Goal: Obtain resource: Obtain resource

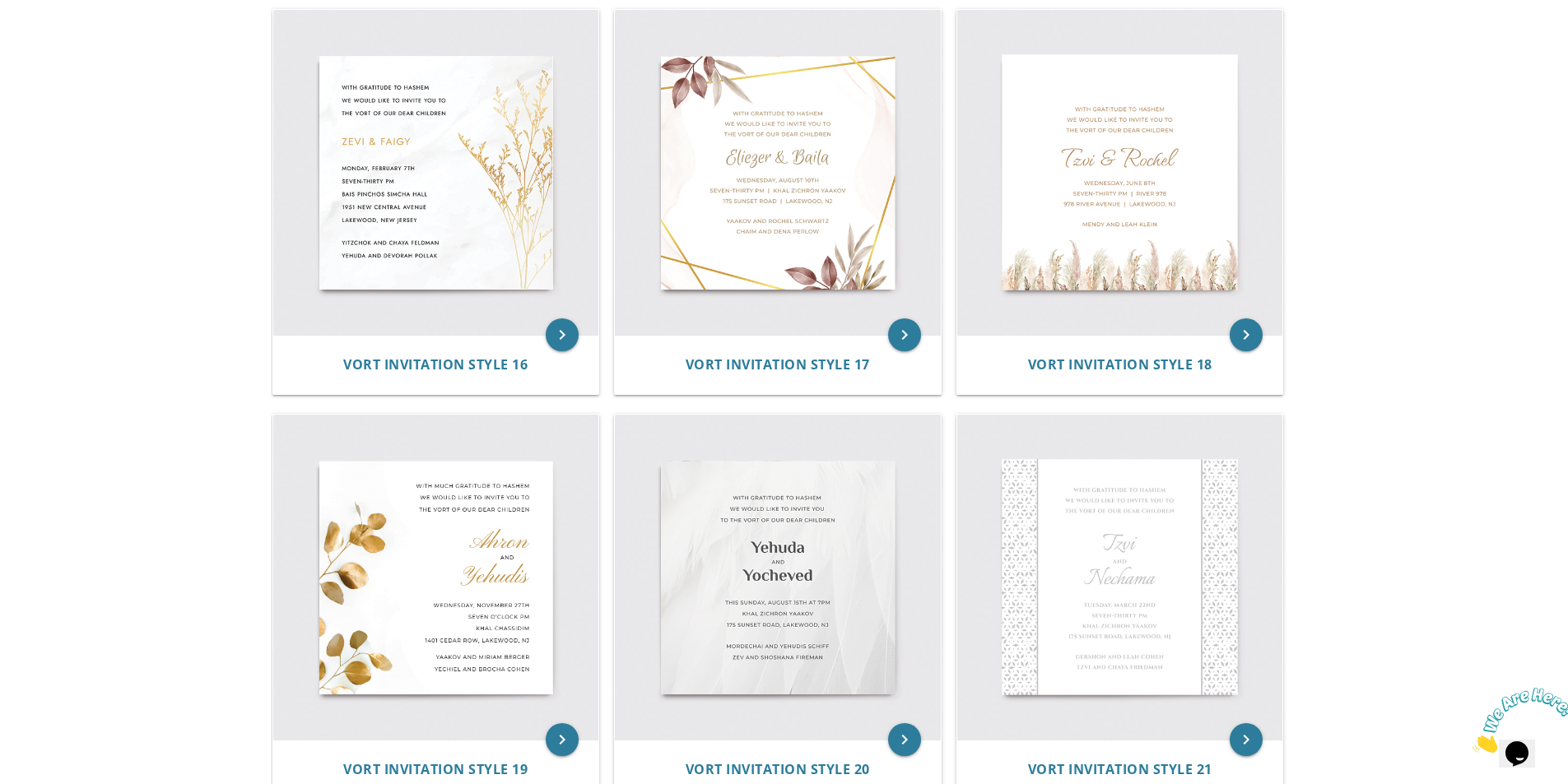
scroll to position [2385, 0]
click at [439, 243] on img at bounding box center [436, 176] width 326 height 326
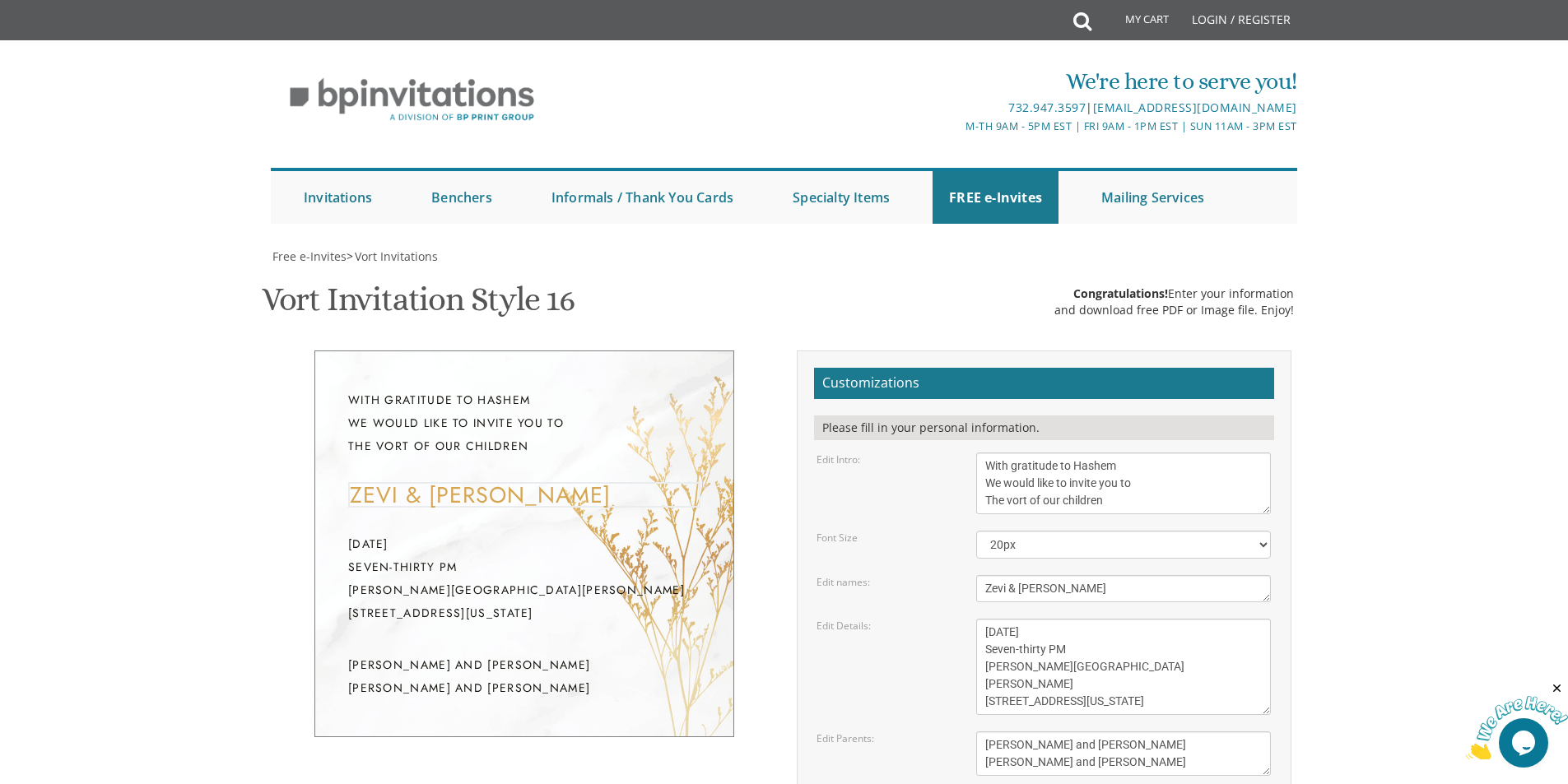
drag, startPoint x: 1090, startPoint y: 596, endPoint x: 1050, endPoint y: 592, distance: 40.2
click at [1050, 592] on textarea "Zevi & [PERSON_NAME]" at bounding box center [1123, 588] width 295 height 27
drag, startPoint x: 1004, startPoint y: 588, endPoint x: 976, endPoint y: 596, distance: 29.1
click at [976, 596] on textarea "Zevi & [PERSON_NAME]" at bounding box center [1123, 588] width 295 height 27
drag, startPoint x: 1098, startPoint y: 592, endPoint x: 1050, endPoint y: 601, distance: 48.8
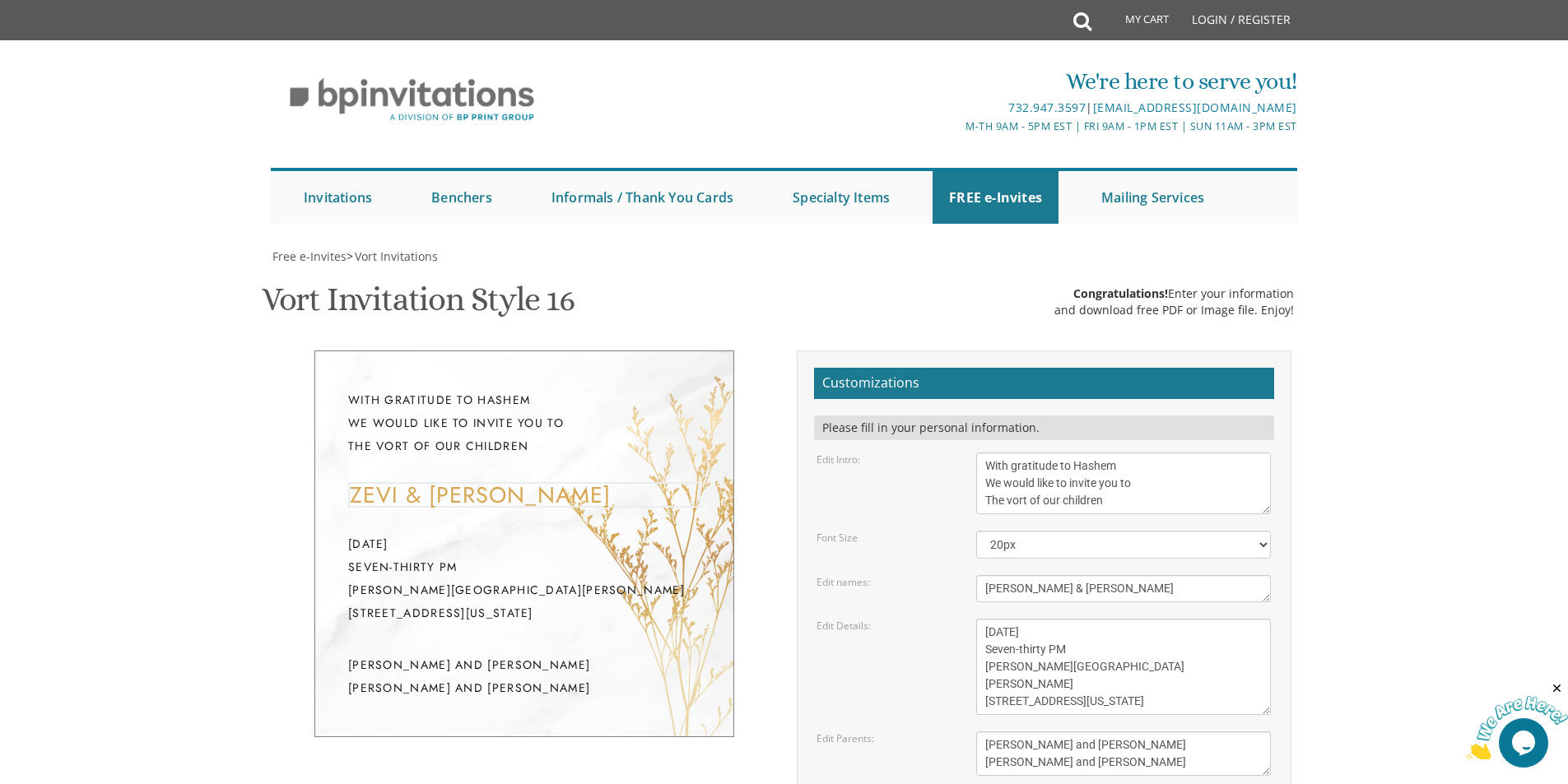
click at [1050, 601] on textarea "Zevi & [PERSON_NAME]" at bounding box center [1123, 588] width 295 height 27
type textarea "[PERSON_NAME] & [PERSON_NAME]"
click at [1108, 657] on textarea "[DATE] Seven-thirty PM [PERSON_NAME][GEOGRAPHIC_DATA][PERSON_NAME] [STREET_ADDR…" at bounding box center [1123, 667] width 295 height 96
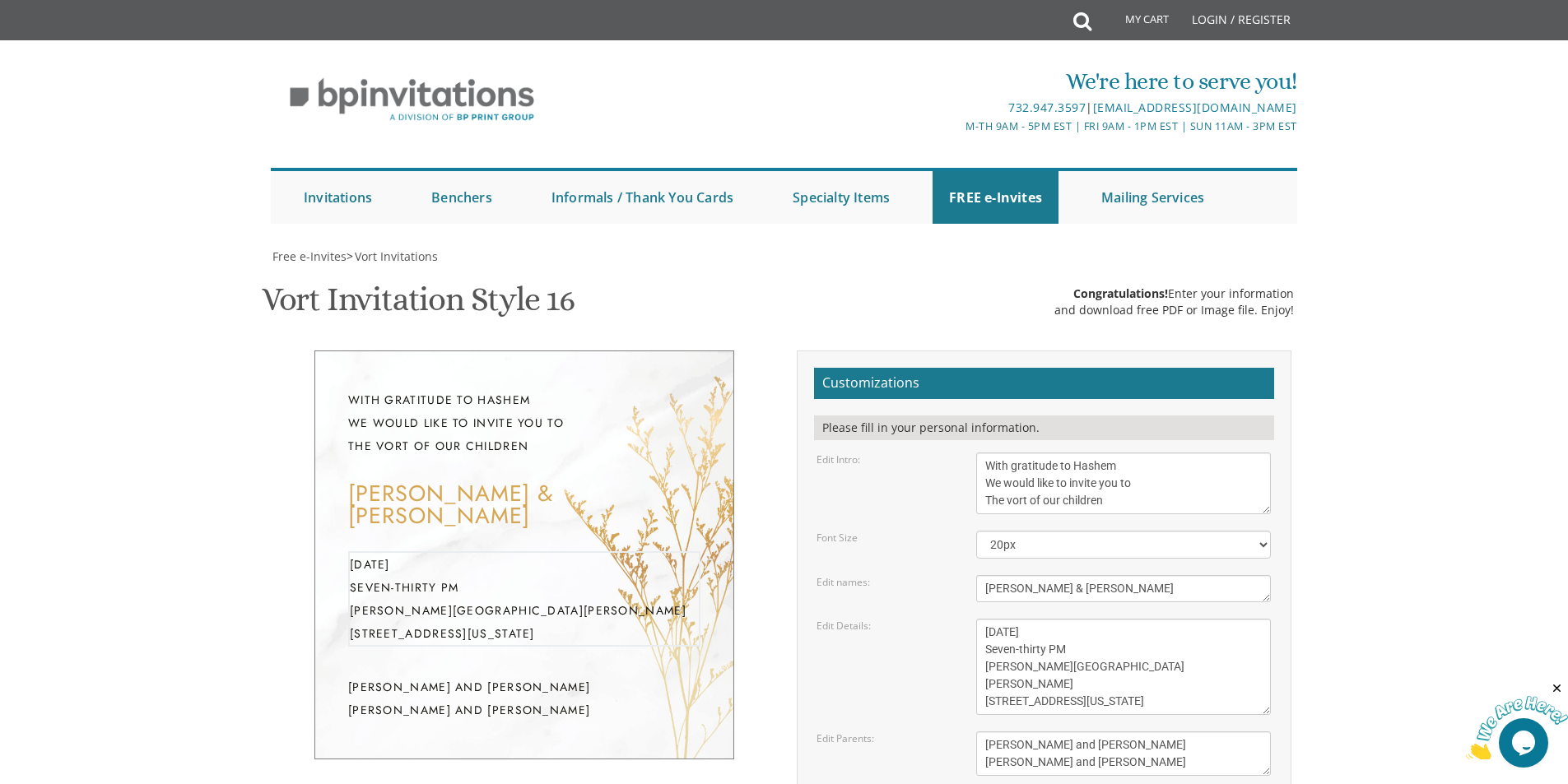
scroll to position [411, 0]
drag, startPoint x: 1160, startPoint y: 326, endPoint x: 964, endPoint y: 337, distance: 196.3
click at [964, 731] on div "[PERSON_NAME] and [PERSON_NAME] [PERSON_NAME] and [PERSON_NAME]" at bounding box center [1123, 753] width 319 height 45
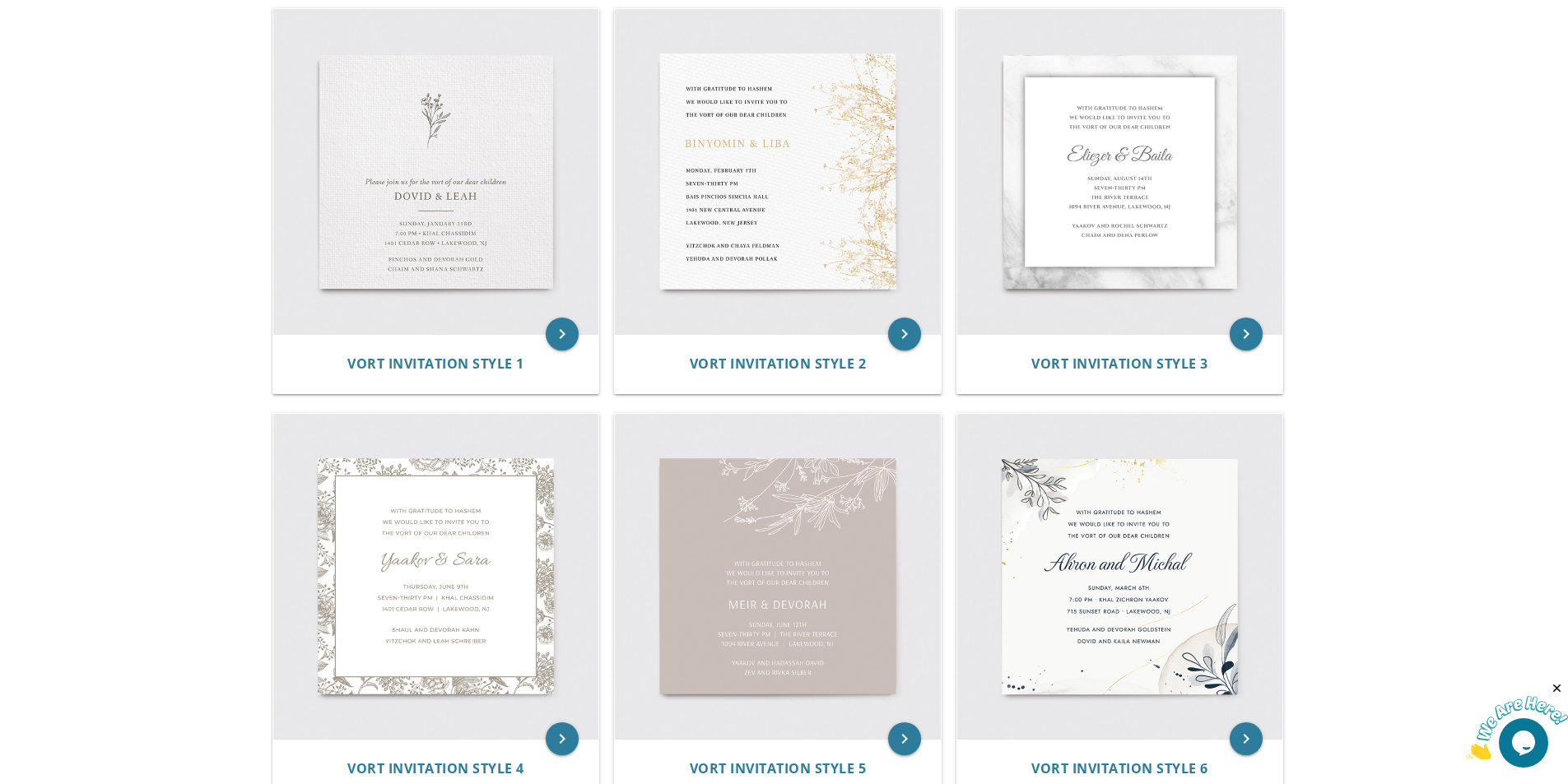
scroll to position [361, 0]
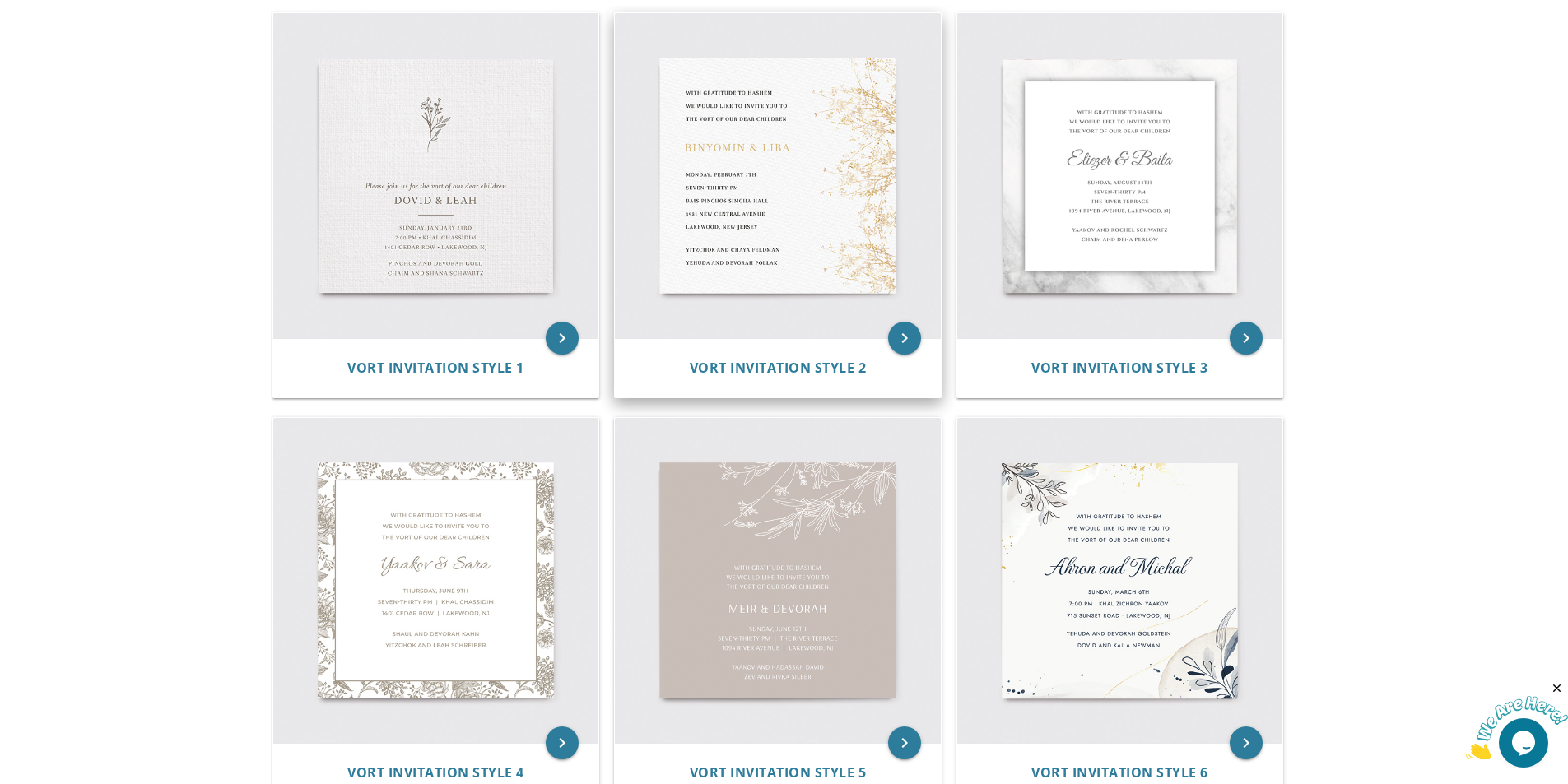
click at [812, 217] on img at bounding box center [777, 176] width 326 height 326
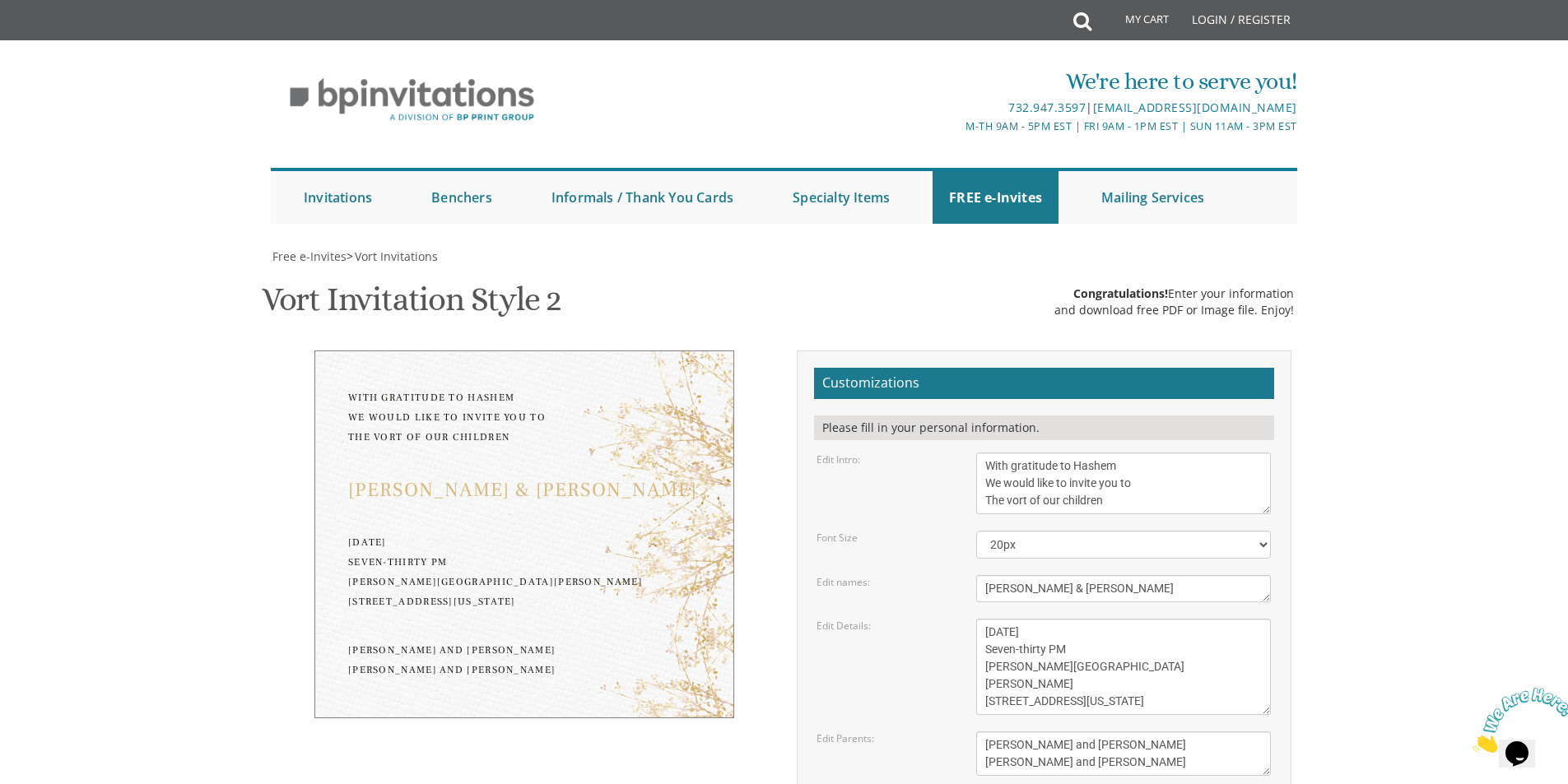
scroll to position [329, 0]
drag, startPoint x: 1032, startPoint y: 261, endPoint x: 979, endPoint y: 247, distance: 54.8
click at [979, 575] on textarea "Binyomin & Liba" at bounding box center [1123, 588] width 295 height 27
drag, startPoint x: 1087, startPoint y: 263, endPoint x: 1048, endPoint y: 266, distance: 39.1
click at [1048, 575] on textarea "Binyomin & Liba" at bounding box center [1123, 588] width 295 height 27
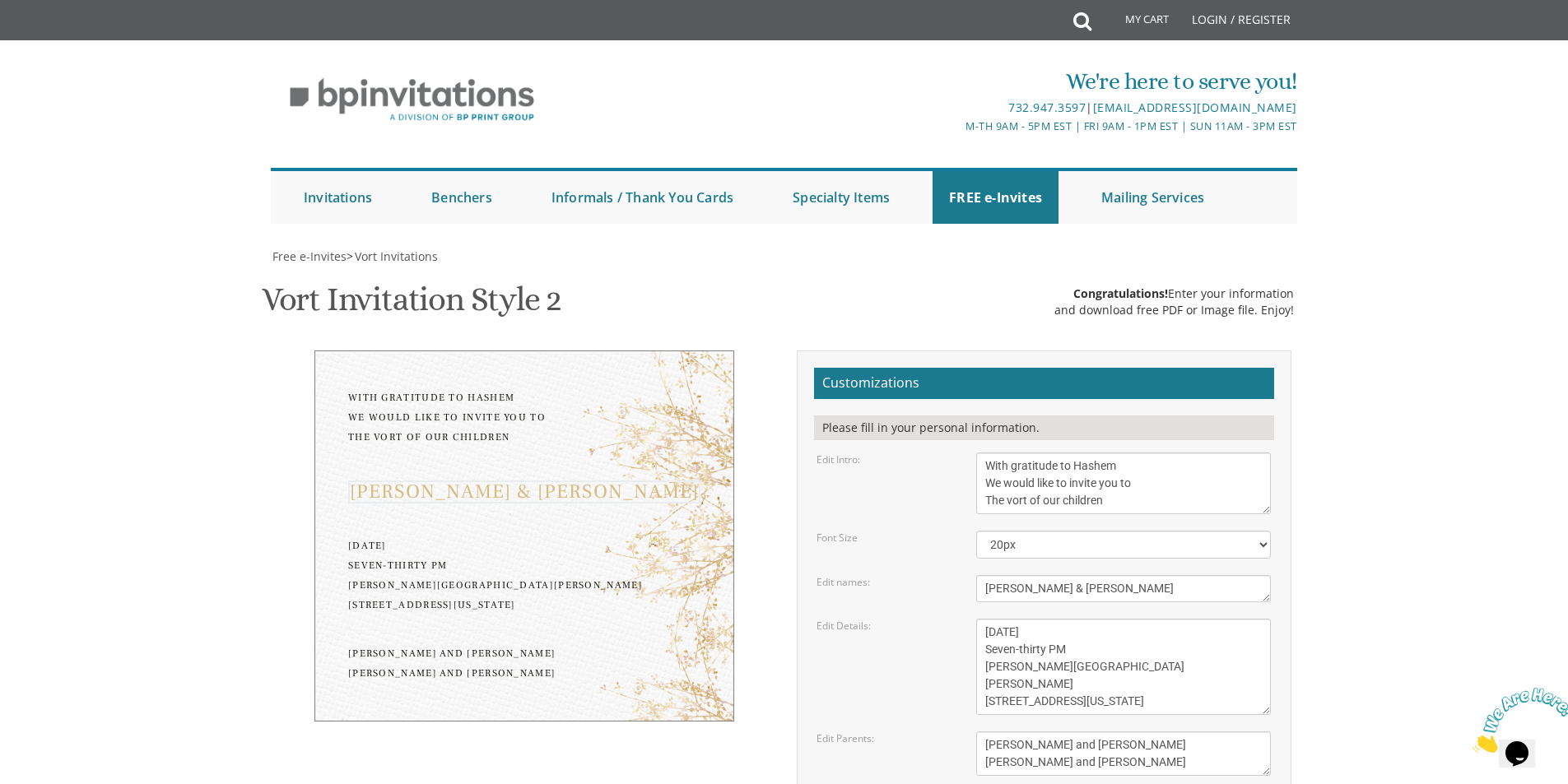
type textarea "[PERSON_NAME] & [PERSON_NAME]"
drag, startPoint x: 1105, startPoint y: 306, endPoint x: 987, endPoint y: 302, distance: 118.1
click at [987, 618] on textarea "[DATE] Seven-thirty PM [PERSON_NAME][GEOGRAPHIC_DATA][PERSON_NAME] [STREET_ADDR…" at bounding box center [1123, 667] width 295 height 96
click at [1118, 618] on textarea "[DATE] Seven-thirty PM [PERSON_NAME][GEOGRAPHIC_DATA][PERSON_NAME] [STREET_ADDR…" at bounding box center [1123, 667] width 295 height 96
drag, startPoint x: 1110, startPoint y: 306, endPoint x: 1092, endPoint y: 303, distance: 18.2
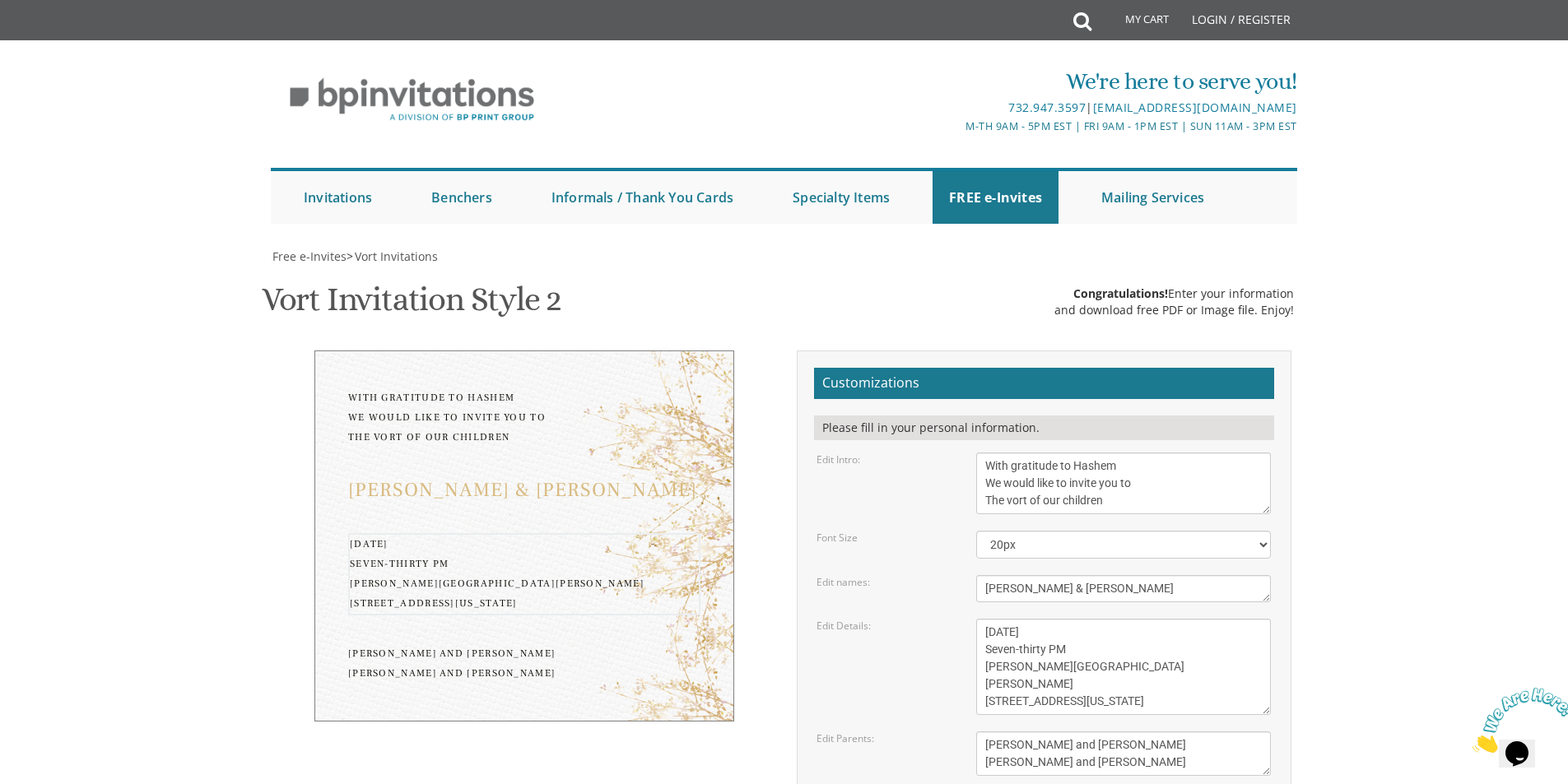
click at [1092, 618] on textarea "[DATE] Seven-thirty PM [PERSON_NAME][GEOGRAPHIC_DATA][PERSON_NAME] [STREET_ADDR…" at bounding box center [1123, 667] width 295 height 96
click at [1126, 618] on textarea "[DATE] Seven-thirty PM [PERSON_NAME][GEOGRAPHIC_DATA][PERSON_NAME] [STREET_ADDR…" at bounding box center [1123, 667] width 295 height 96
drag, startPoint x: 1138, startPoint y: 347, endPoint x: 976, endPoint y: 337, distance: 162.3
click at [976, 618] on div "[DATE] Seven-thirty PM [PERSON_NAME][GEOGRAPHIC_DATA][PERSON_NAME] [STREET_ADDR…" at bounding box center [1123, 667] width 319 height 96
click at [1005, 618] on textarea "[DATE] Seven-thirty PM [PERSON_NAME][GEOGRAPHIC_DATA][PERSON_NAME] [STREET_ADDR…" at bounding box center [1123, 667] width 295 height 96
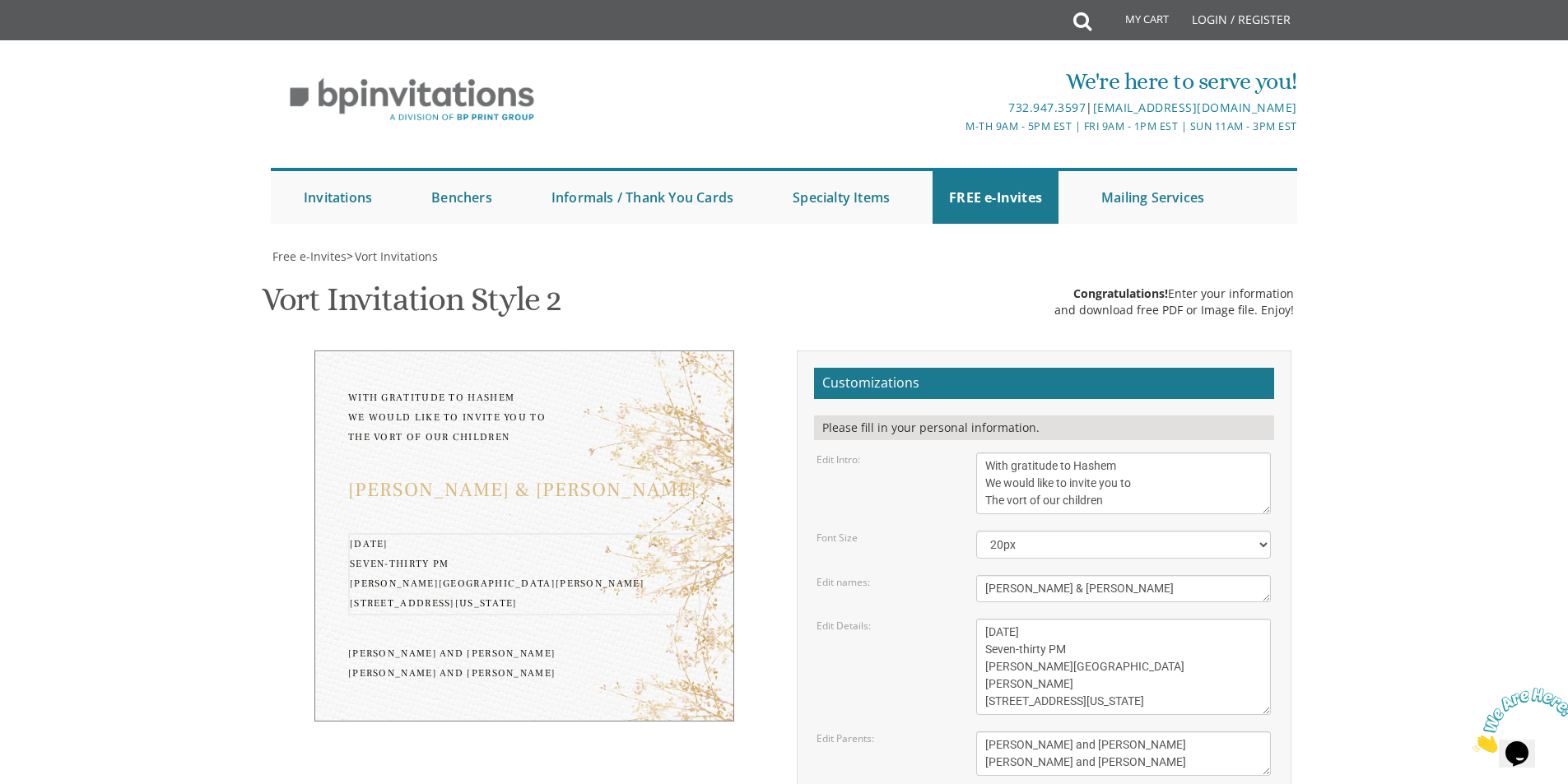
drag, startPoint x: 1121, startPoint y: 334, endPoint x: 986, endPoint y: 346, distance: 135.5
click at [986, 618] on textarea "[DATE] Seven-thirty PM [PERSON_NAME][GEOGRAPHIC_DATA][PERSON_NAME] [STREET_ADDR…" at bounding box center [1123, 667] width 295 height 96
type textarea "Tuesday, September 2nd Seven-thirty PM Zekelman Hall 1951 New Central Avenue La…"
drag, startPoint x: 1142, startPoint y: 419, endPoint x: 963, endPoint y: 420, distance: 179.0
click at [963, 731] on div "Edit Parents: Yitzchok and Chaya Feldman Yehuda and Devorah Pollak" at bounding box center [1043, 753] width 479 height 45
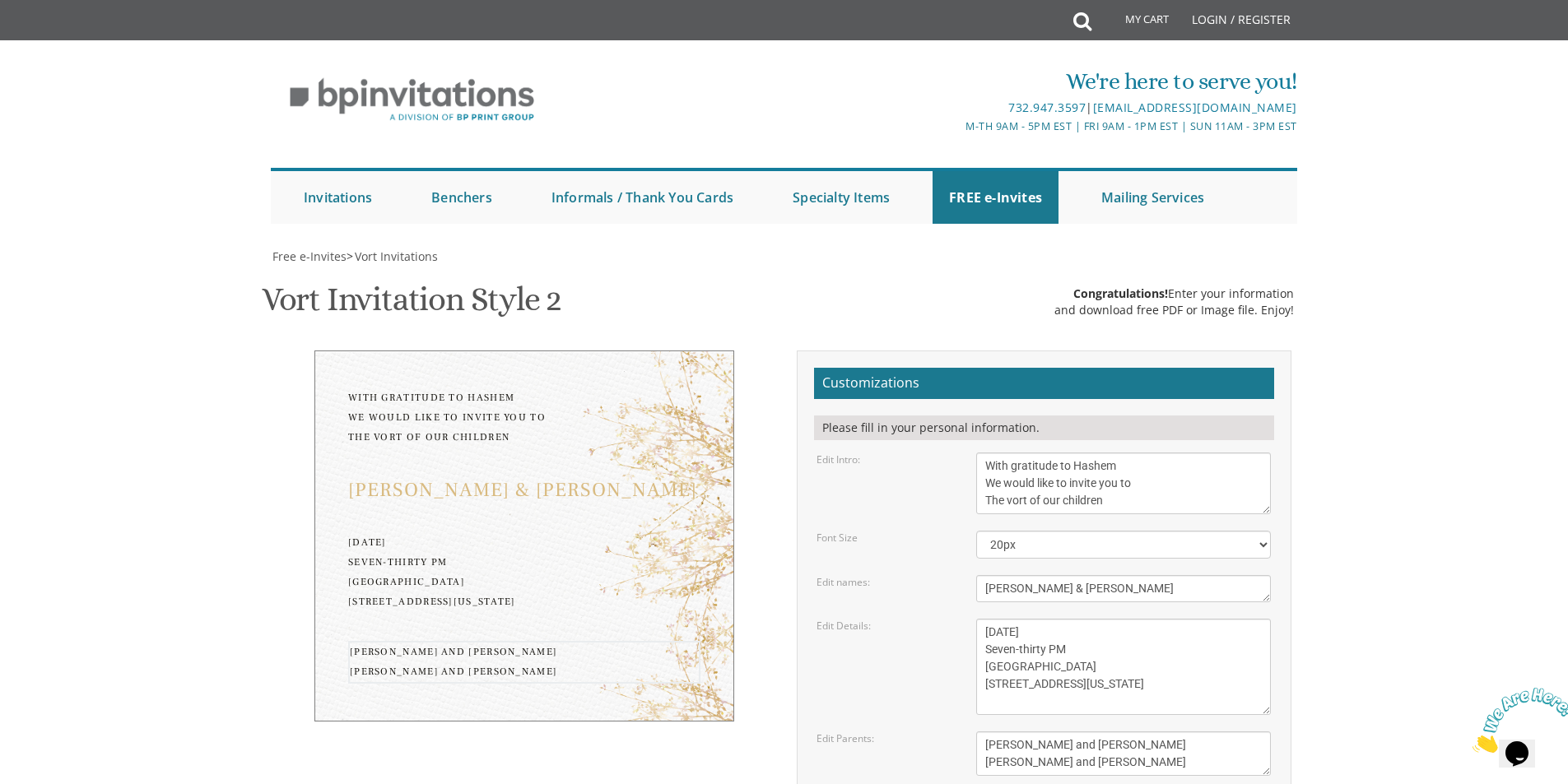
drag, startPoint x: 1120, startPoint y: 427, endPoint x: 980, endPoint y: 444, distance: 141.0
click at [980, 731] on textarea "[PERSON_NAME] and [PERSON_NAME] [PERSON_NAME] and [PERSON_NAME]" at bounding box center [1123, 753] width 295 height 45
type textarea "Shea and Rochel Feinzeig Avrumy and Yehudis Goldberg"
click at [1081, 618] on textarea "[DATE] Seven-thirty PM [PERSON_NAME][GEOGRAPHIC_DATA][PERSON_NAME] [STREET_ADDR…" at bounding box center [1123, 667] width 295 height 96
